Goal: Information Seeking & Learning: Learn about a topic

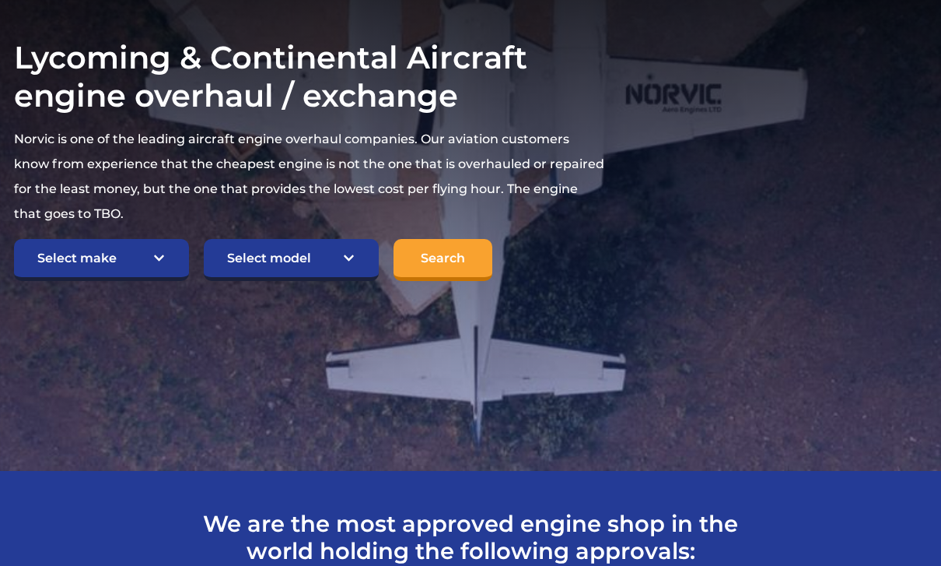
click at [168, 261] on select "Select make TCM Continental Lycoming" at bounding box center [101, 261] width 175 height 42
select select "Lycoming"
click at [362, 261] on select "Select model American Champion 7KCAB [PERSON_NAME] Citabria IO-320-E2A Beech 23…" at bounding box center [291, 260] width 175 height 42
select select "696"
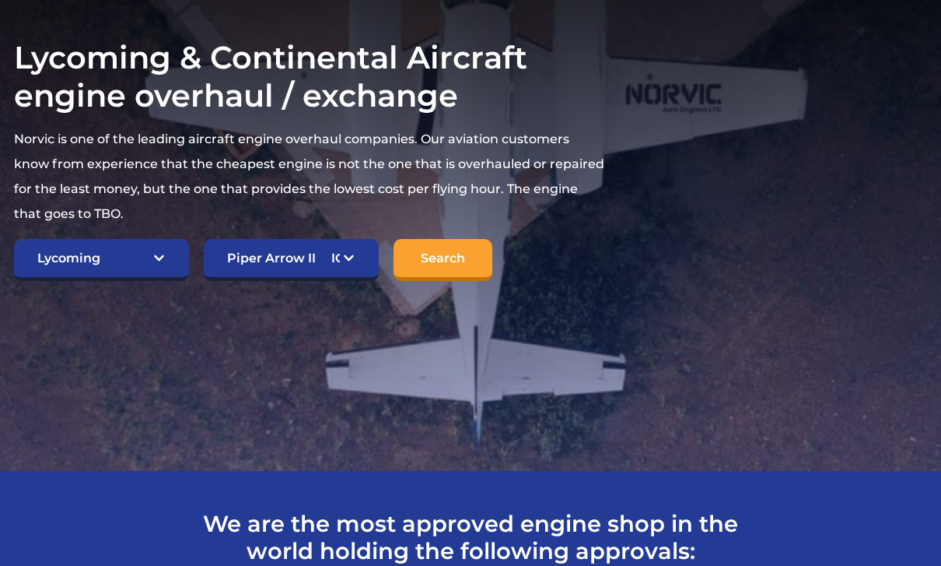
click at [436, 266] on input "Search" at bounding box center [443, 260] width 99 height 42
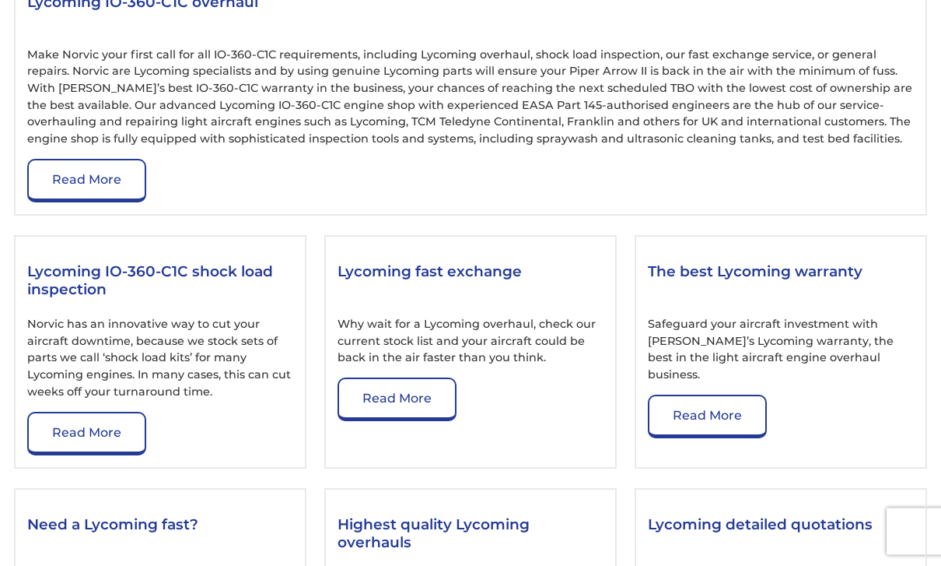
scroll to position [1782, 0]
click at [393, 421] on link "Read More" at bounding box center [397, 399] width 119 height 44
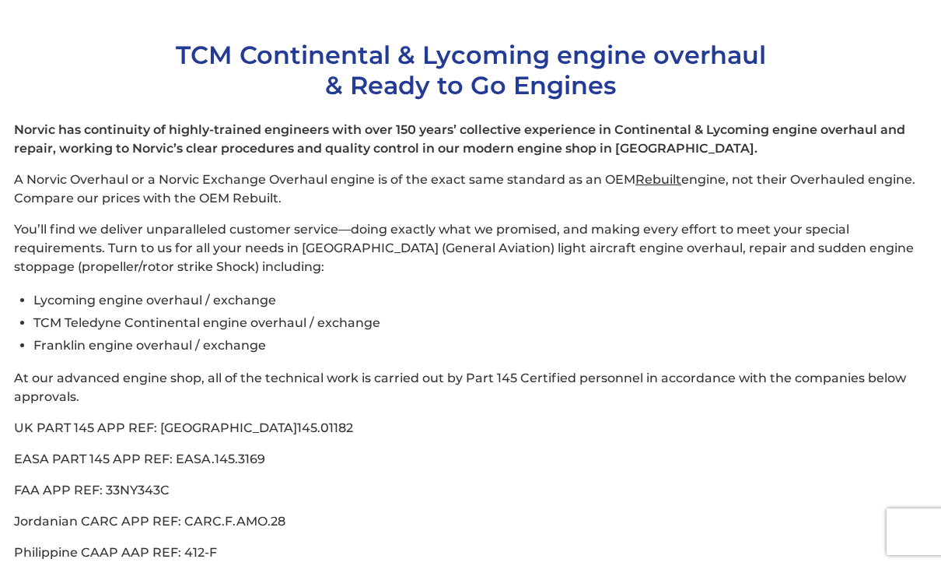
scroll to position [430, 0]
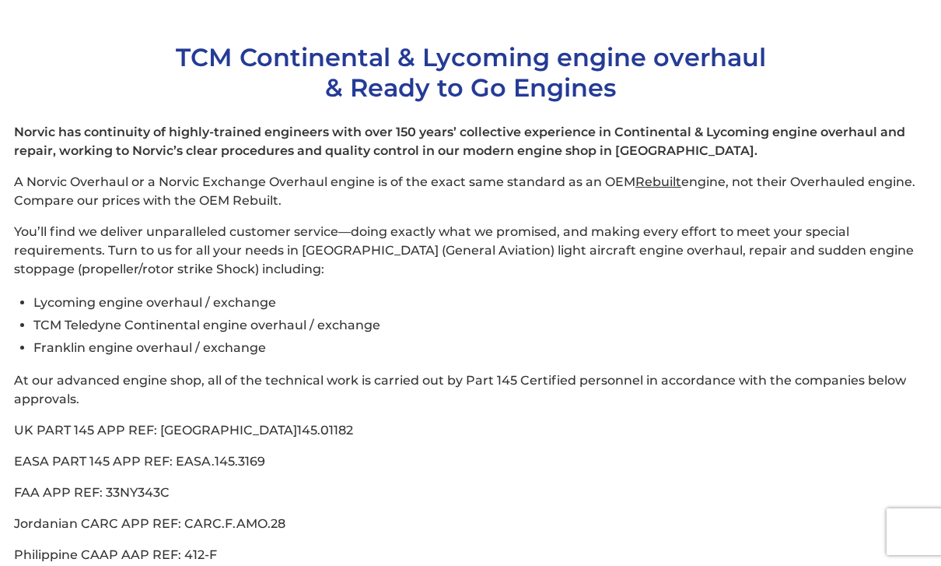
click at [151, 309] on li "Lycoming engine overhaul / exchange" at bounding box center [480, 302] width 894 height 23
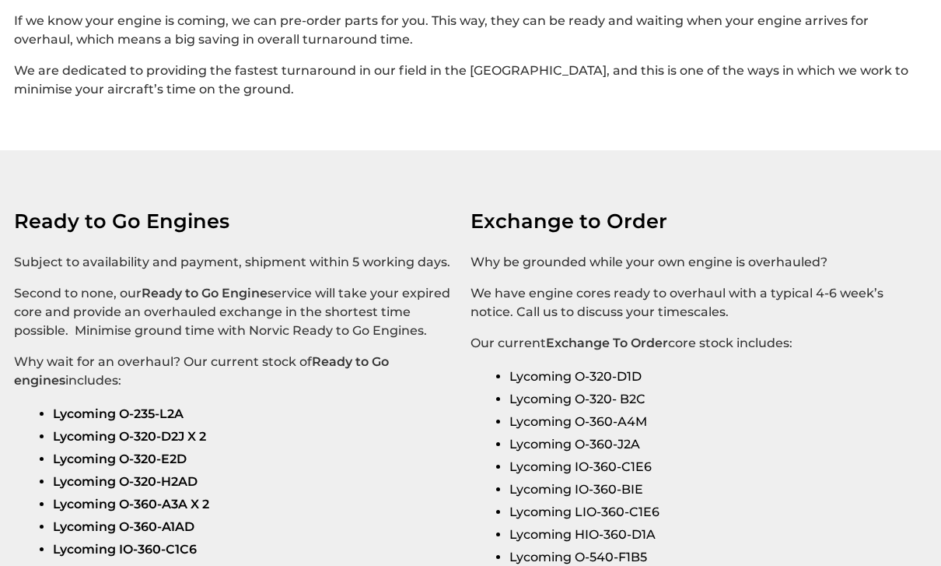
scroll to position [2421, 0]
click at [92, 436] on div "Ready to Go Engines Subject to availability and payment, shipment within 5 work…" at bounding box center [242, 373] width 457 height 371
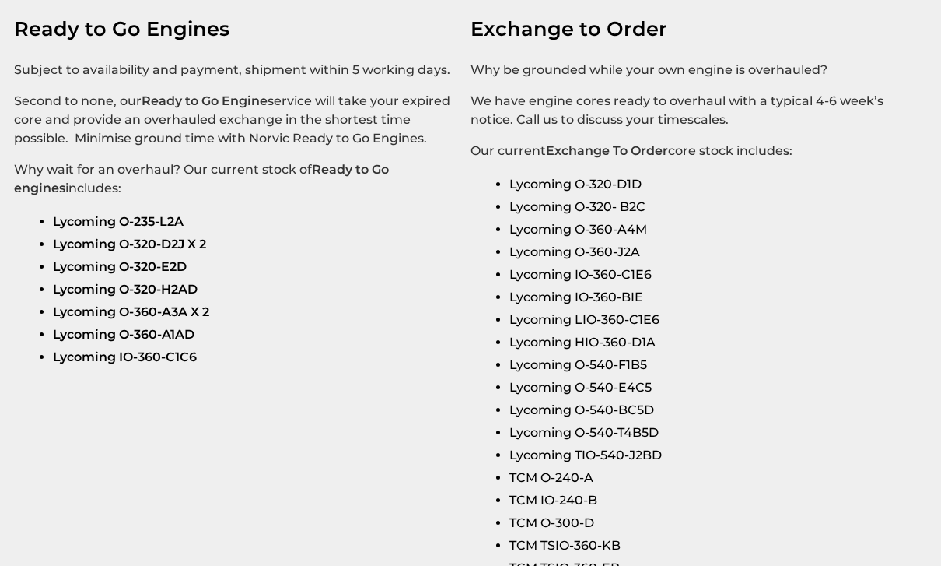
scroll to position [2614, 0]
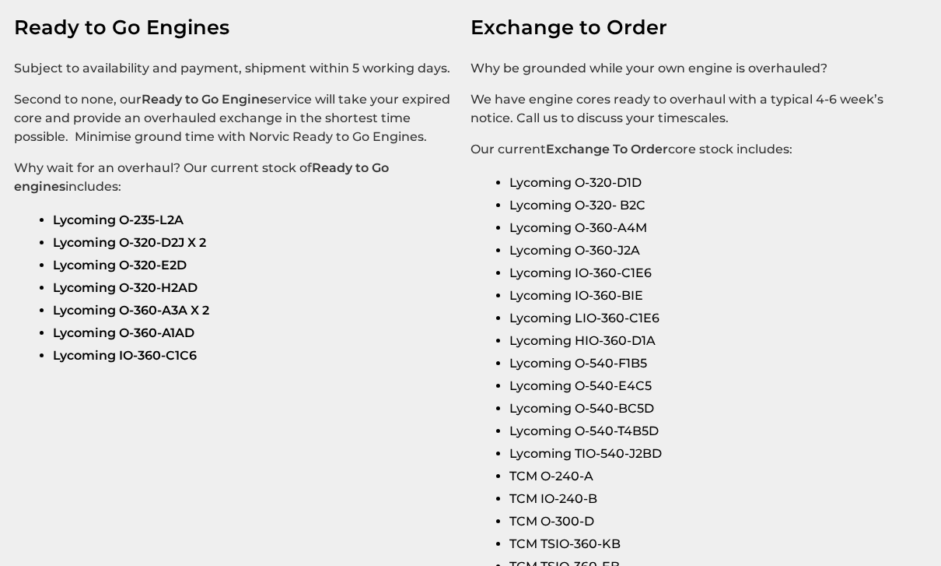
click at [97, 272] on strong "Lycoming O-320-E2D" at bounding box center [120, 265] width 134 height 15
click at [563, 284] on li "Lycoming IO-360-C1E6" at bounding box center [713, 272] width 406 height 23
click at [571, 307] on li "Lycoming IO-360-BIE" at bounding box center [713, 295] width 406 height 23
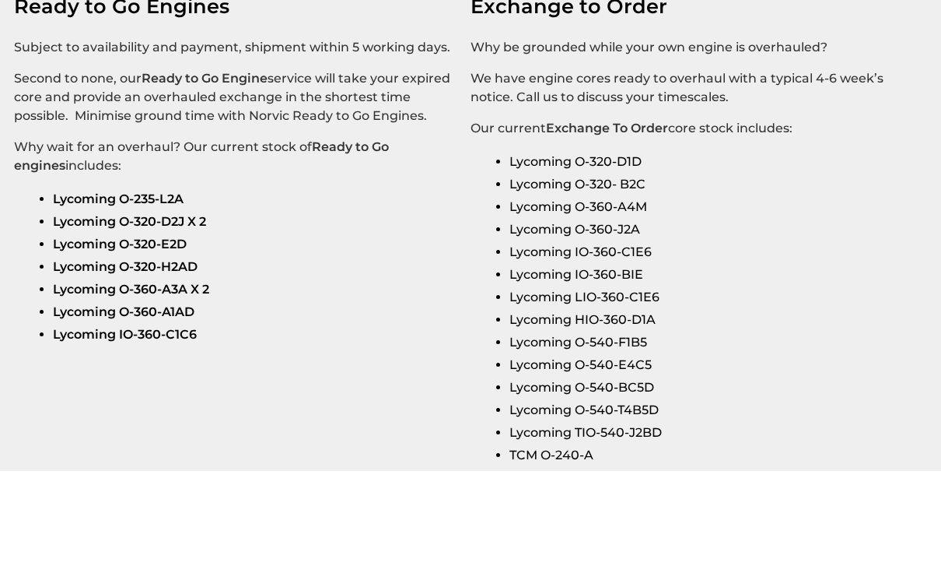
scroll to position [2635, 0]
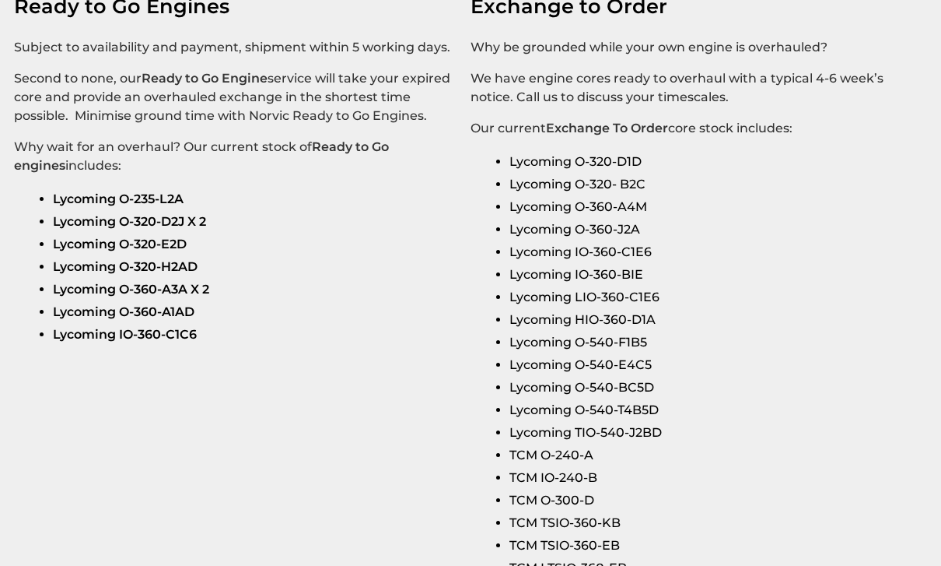
click at [594, 135] on strong "Exchange To Order" at bounding box center [607, 128] width 122 height 15
click at [612, 179] on div "Exchange to Order Why be grounded while your own engine is overhauled? We have …" at bounding box center [699, 276] width 457 height 605
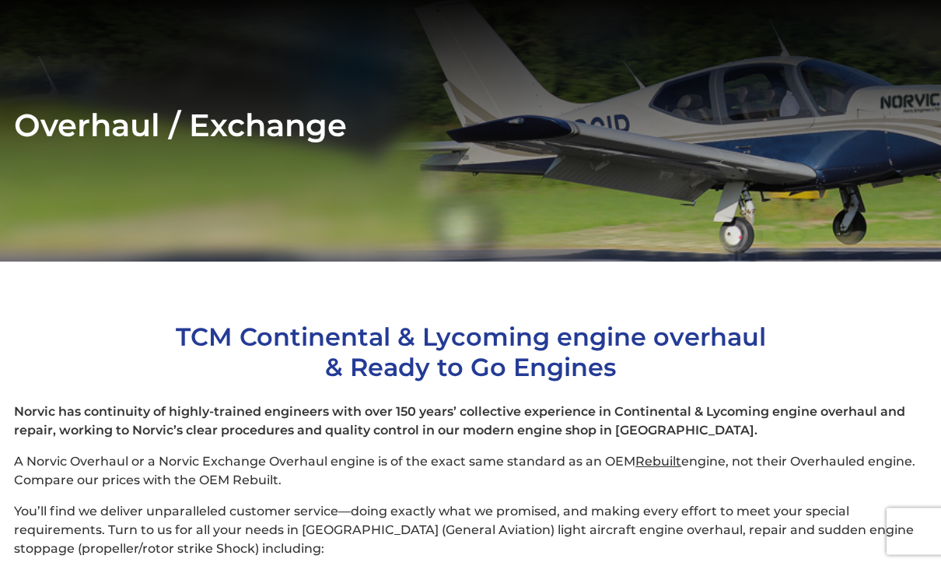
scroll to position [0, 0]
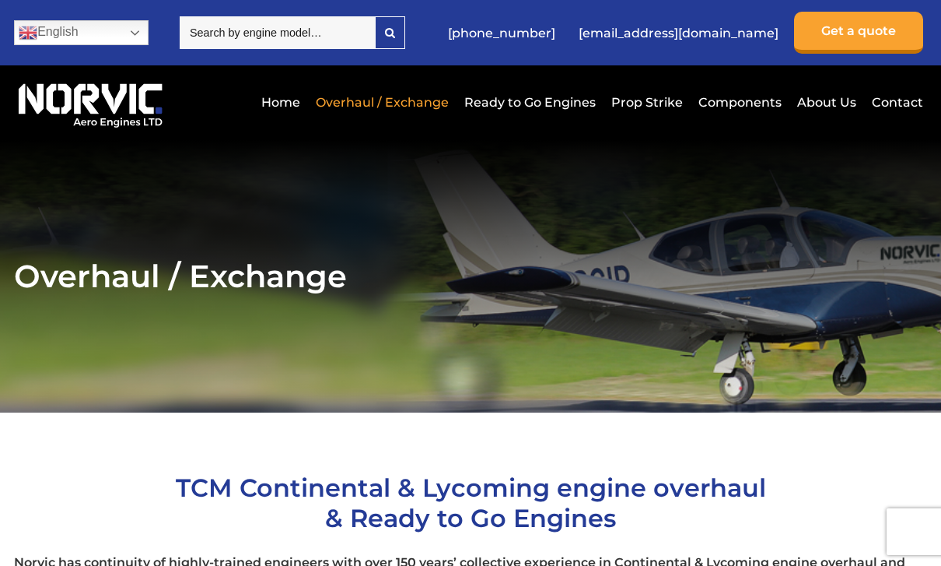
click at [375, 40] on input "search" at bounding box center [277, 32] width 195 height 33
